Goal: Task Accomplishment & Management: Manage account settings

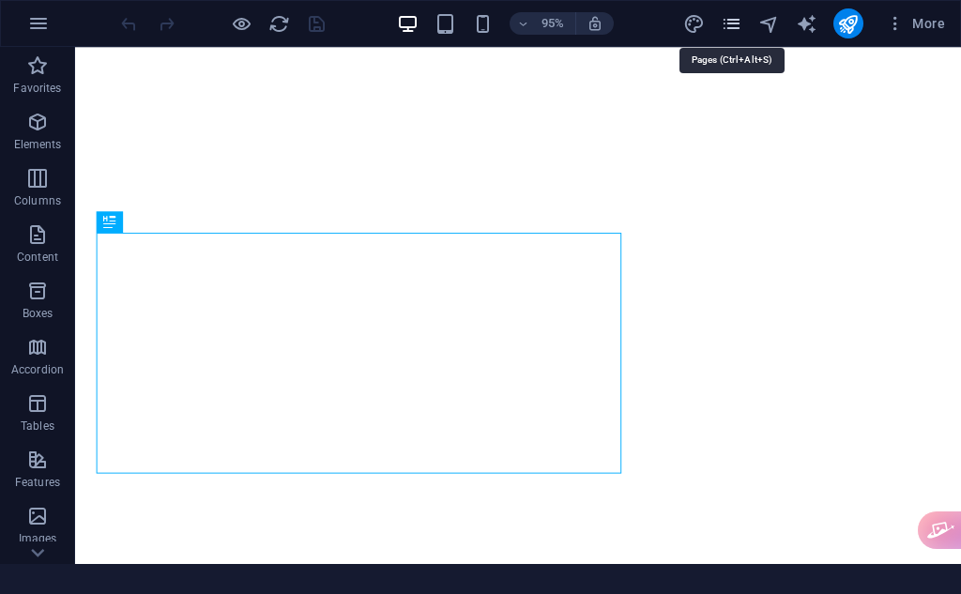
click at [731, 15] on icon "pages" at bounding box center [732, 24] width 22 height 22
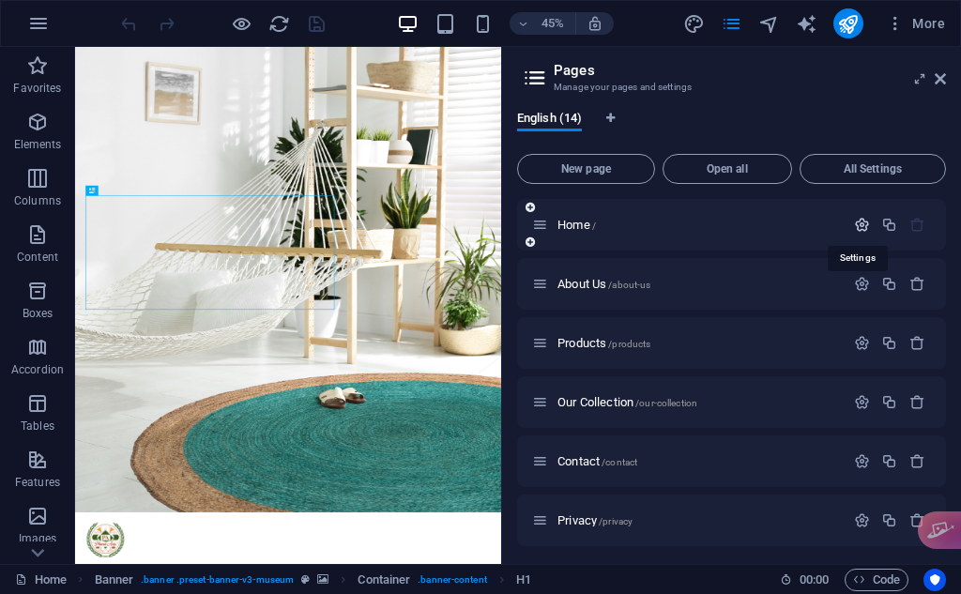
click at [864, 220] on icon "button" at bounding box center [862, 225] width 16 height 16
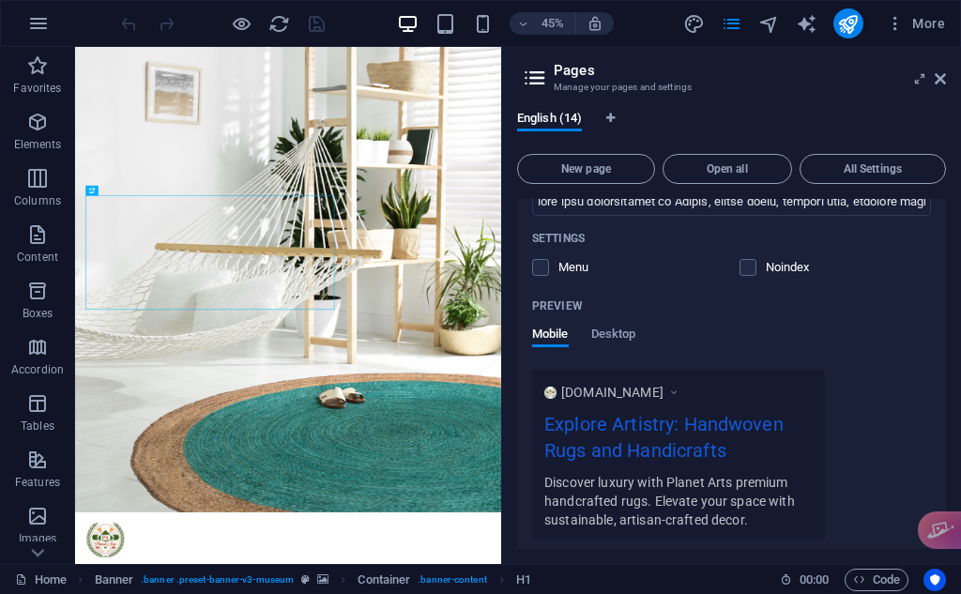
scroll to position [469, 0]
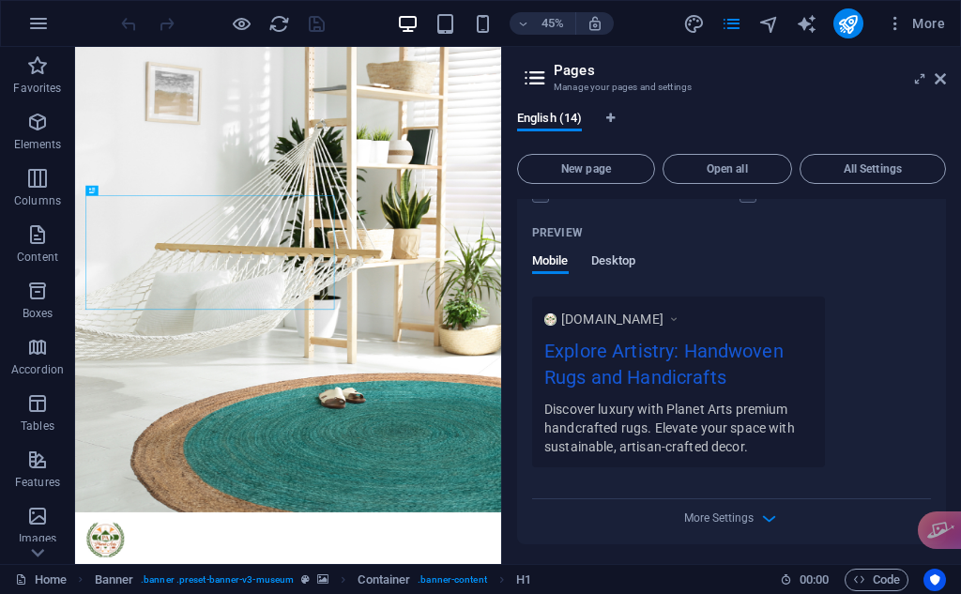
click at [634, 264] on span "Desktop" at bounding box center [613, 263] width 45 height 26
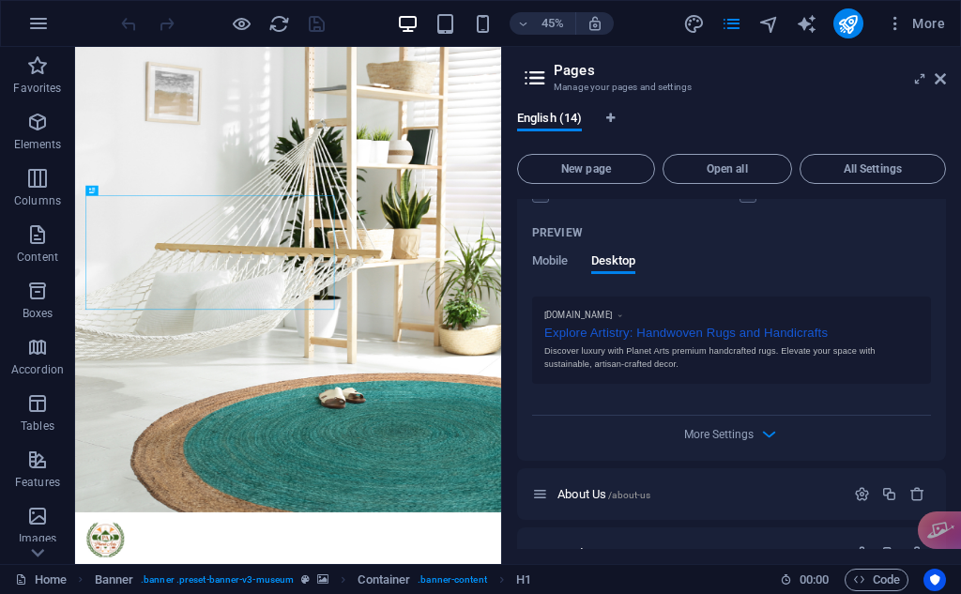
scroll to position [626, 0]
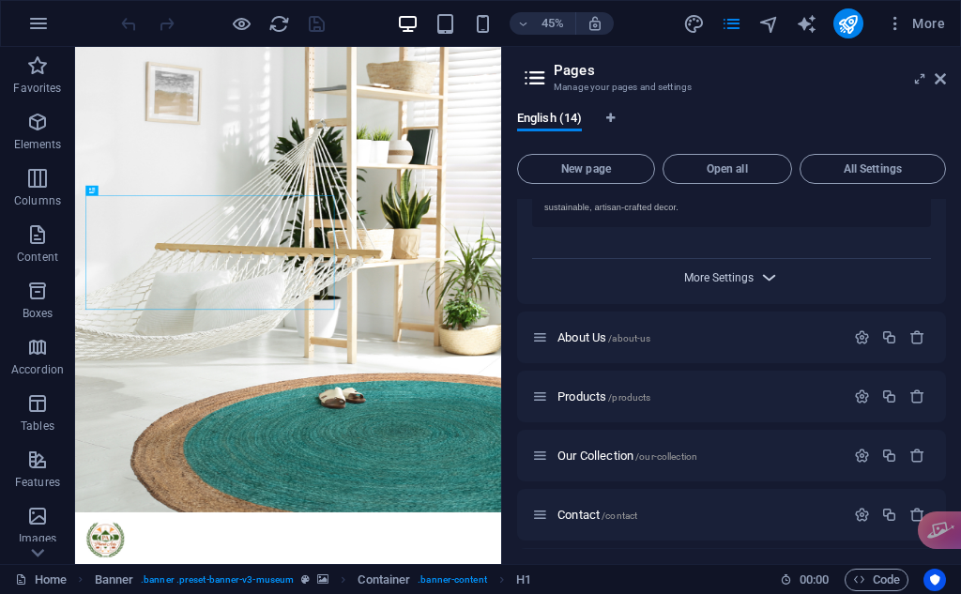
click at [750, 281] on span "More Settings" at bounding box center [718, 277] width 69 height 13
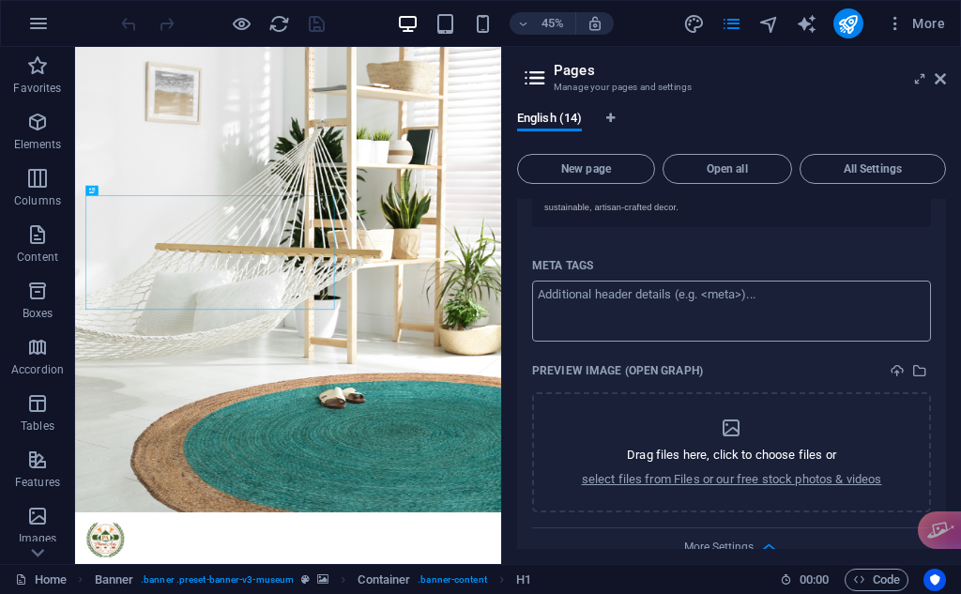
click at [765, 303] on textarea "Meta tags ​" at bounding box center [731, 311] width 399 height 61
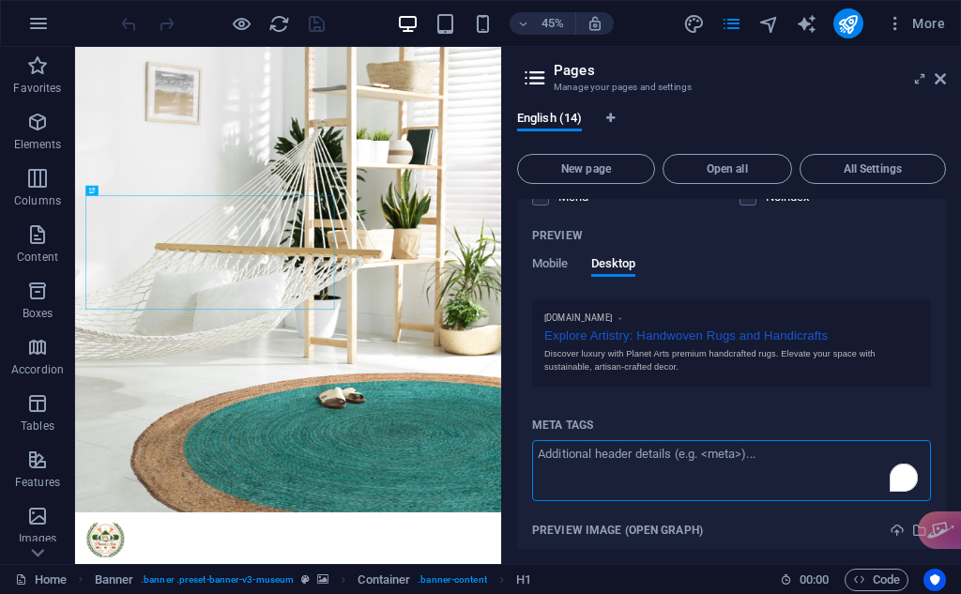
scroll to position [313, 0]
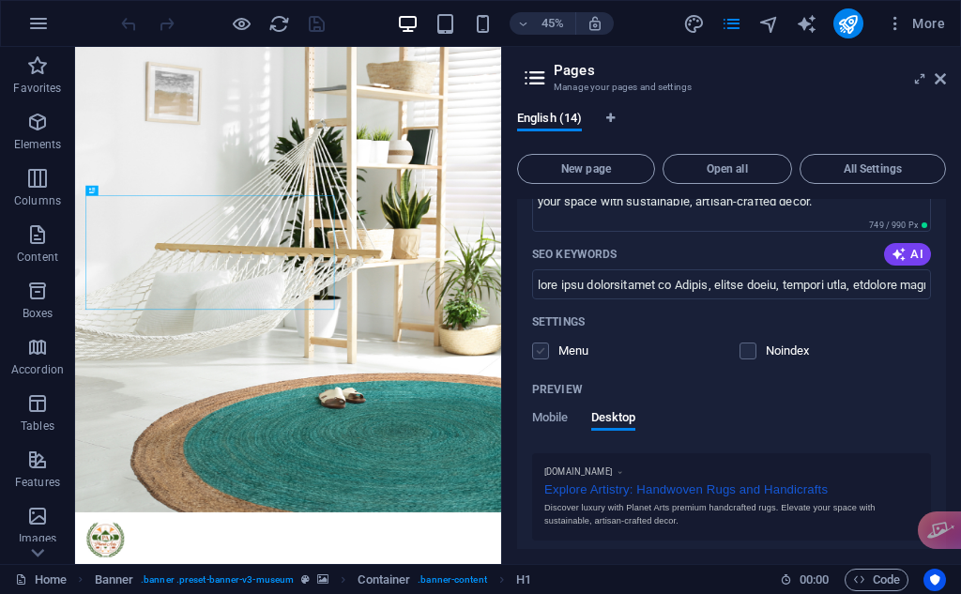
click at [541, 348] on label at bounding box center [540, 351] width 17 height 17
click at [0, 0] on input "checkbox" at bounding box center [0, 0] width 0 height 0
click at [541, 348] on label at bounding box center [540, 351] width 17 height 17
click at [0, 0] on input "checkbox" at bounding box center [0, 0] width 0 height 0
